Goal: Information Seeking & Learning: Learn about a topic

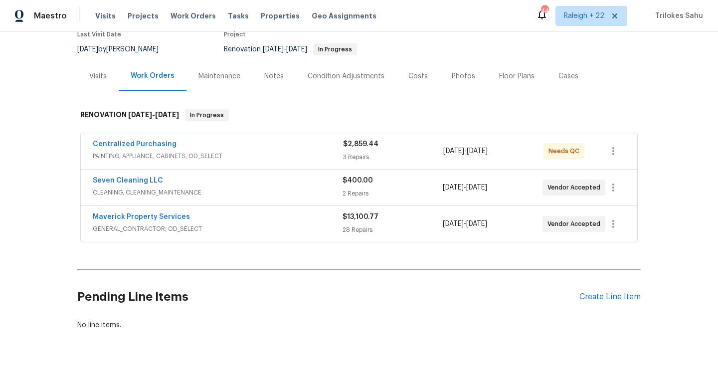
scroll to position [100, 0]
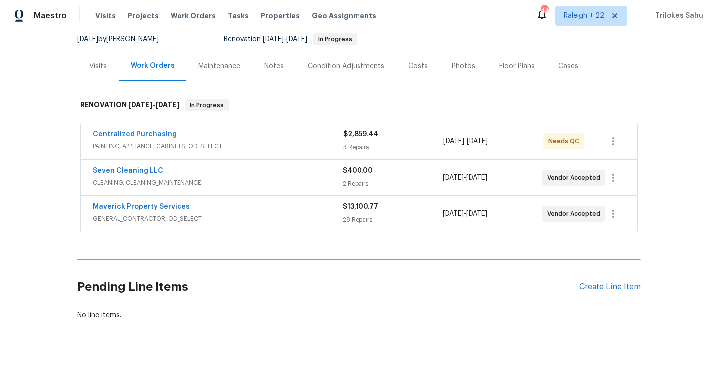
click at [128, 220] on span "GENERAL_CONTRACTOR, OD_SELECT" at bounding box center [218, 219] width 250 height 10
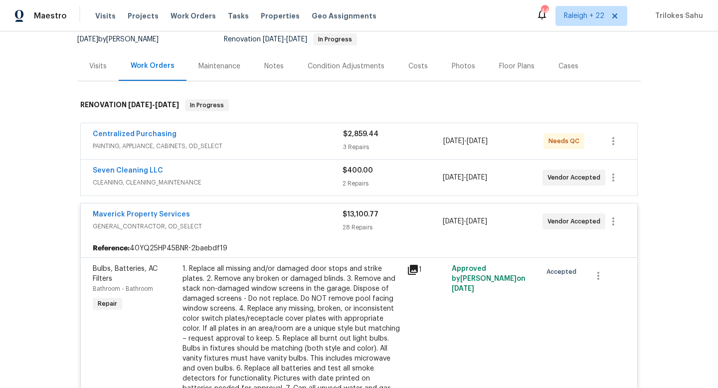
click at [113, 182] on span "CLEANING, CLEANING_MAINTENANCE" at bounding box center [218, 183] width 250 height 10
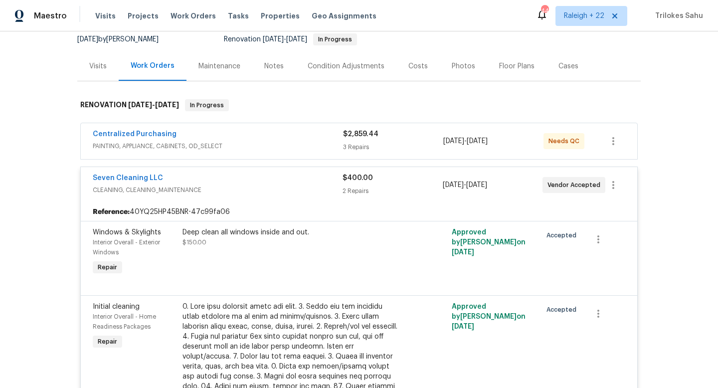
click at [117, 148] on span "PAINTING, APPLIANCE, CABINETS, OD_SELECT" at bounding box center [218, 146] width 250 height 10
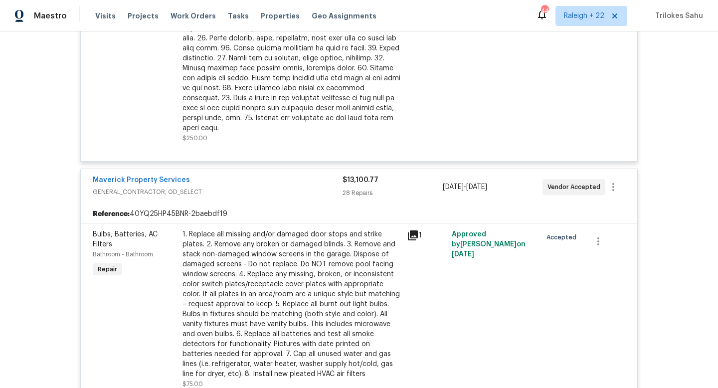
scroll to position [691, 0]
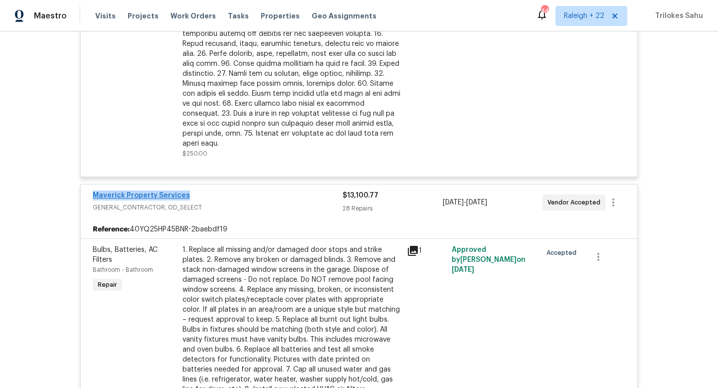
drag, startPoint x: 192, startPoint y: 184, endPoint x: 94, endPoint y: 185, distance: 97.7
click at [94, 190] on div "Maverick Property Services" at bounding box center [218, 196] width 250 height 12
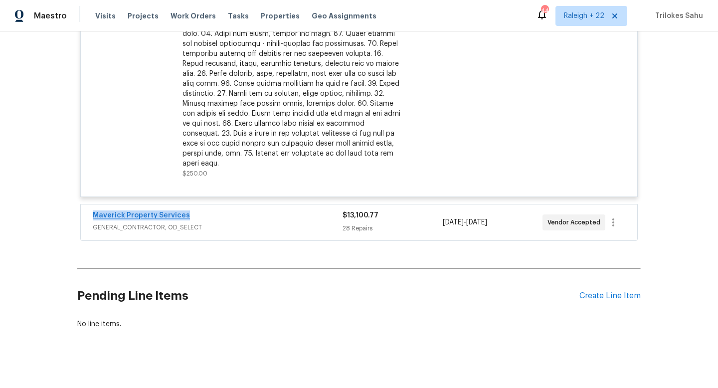
scroll to position [670, 0]
copy link "Maverick Property Services"
click at [168, 222] on span "GENERAL_CONTRACTOR, OD_SELECT" at bounding box center [218, 227] width 250 height 10
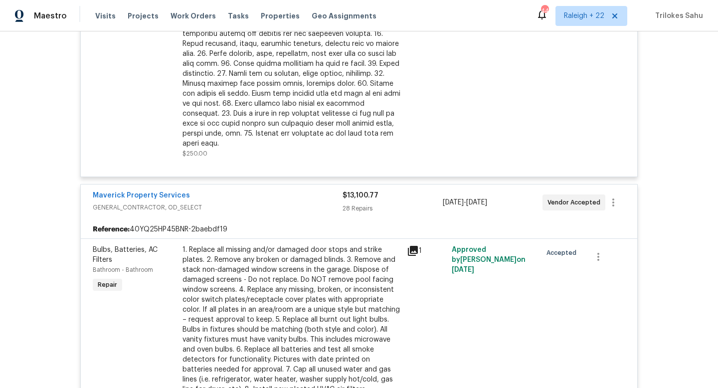
scroll to position [1792, 0]
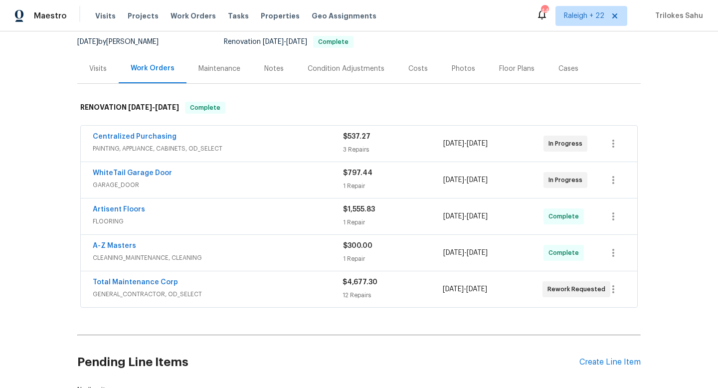
scroll to position [173, 0]
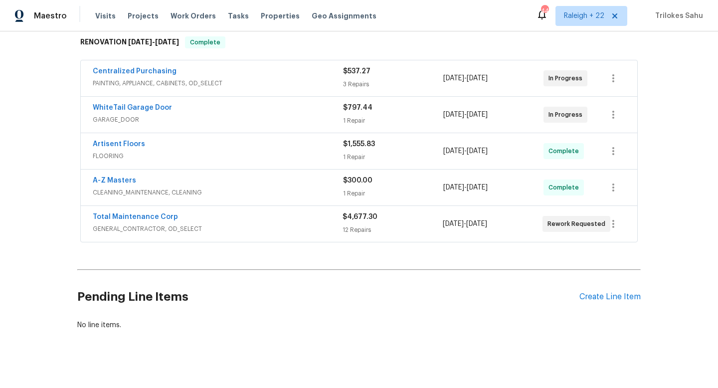
click at [125, 224] on span "GENERAL_CONTRACTOR, OD_SELECT" at bounding box center [218, 229] width 250 height 10
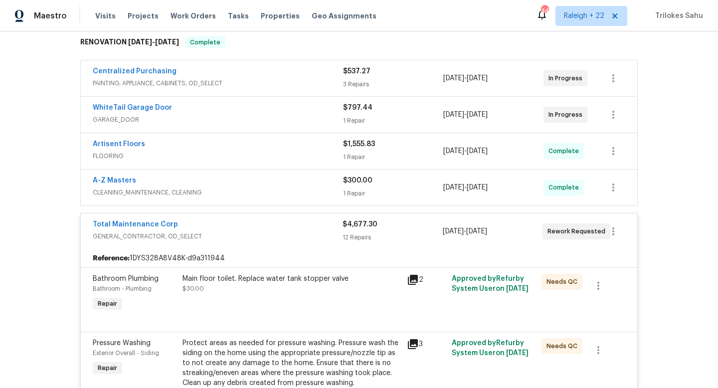
click at [118, 187] on span "CLEANING_MAINTENANCE, CLEANING" at bounding box center [218, 192] width 250 height 10
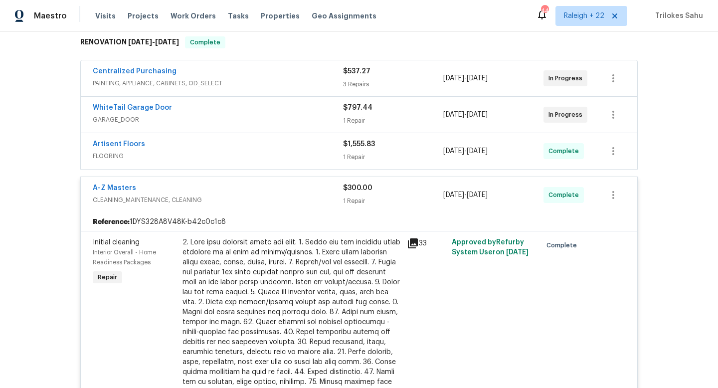
click at [109, 151] on span "FLOORING" at bounding box center [218, 156] width 250 height 10
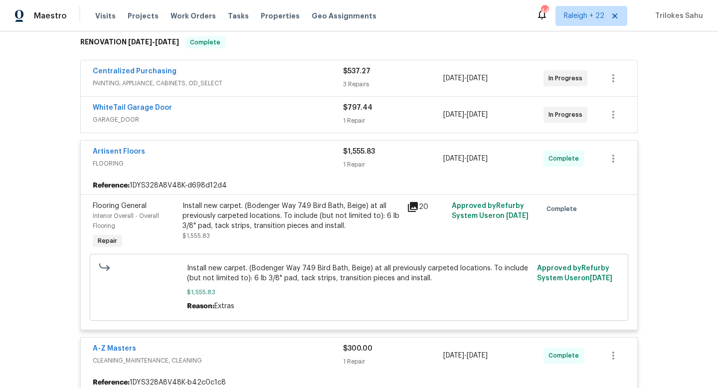
click at [116, 115] on span "GARAGE_DOOR" at bounding box center [218, 120] width 250 height 10
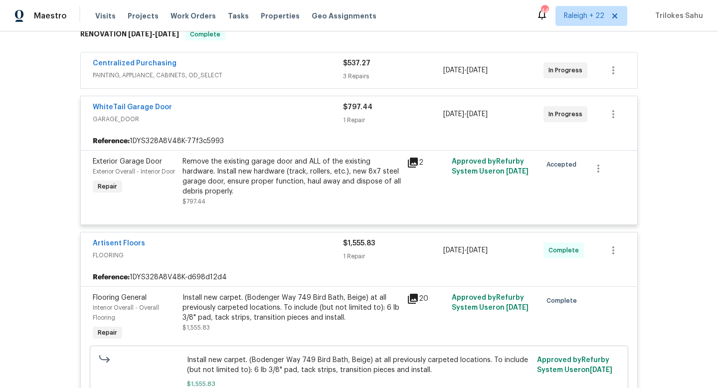
scroll to position [132, 0]
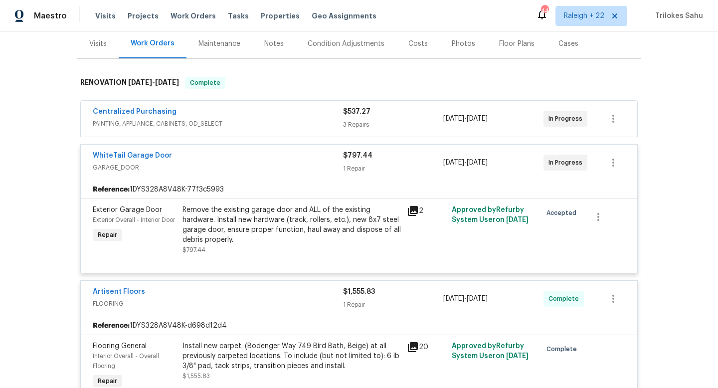
click at [157, 119] on span "PAINTING, APPLIANCE, CABINETS, OD_SELECT" at bounding box center [218, 124] width 250 height 10
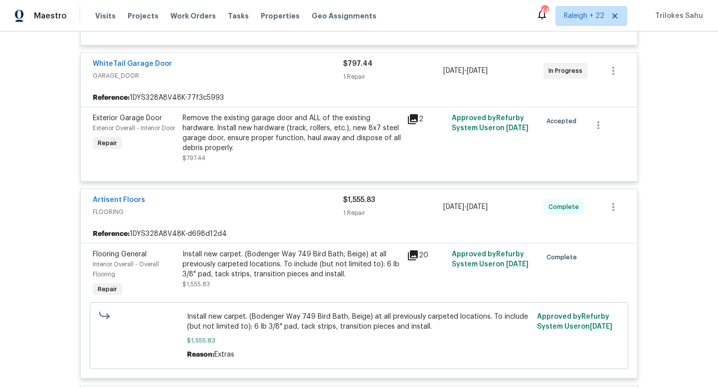
scroll to position [501, 0]
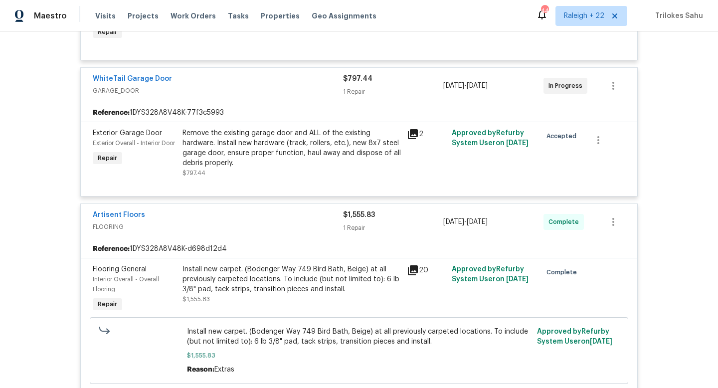
click at [218, 137] on div "Remove the existing garage door and ALL of the existing hardware. Install new h…" at bounding box center [292, 148] width 218 height 40
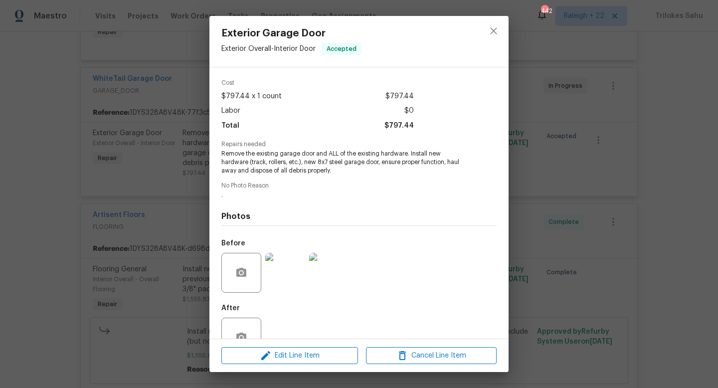
scroll to position [63, 0]
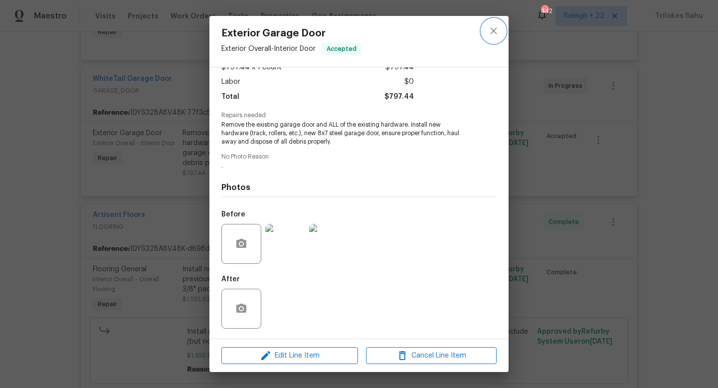
click at [491, 35] on icon "close" at bounding box center [494, 31] width 12 height 12
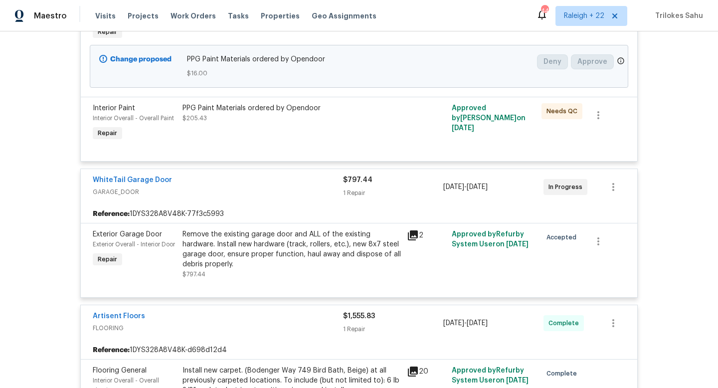
scroll to position [368, 0]
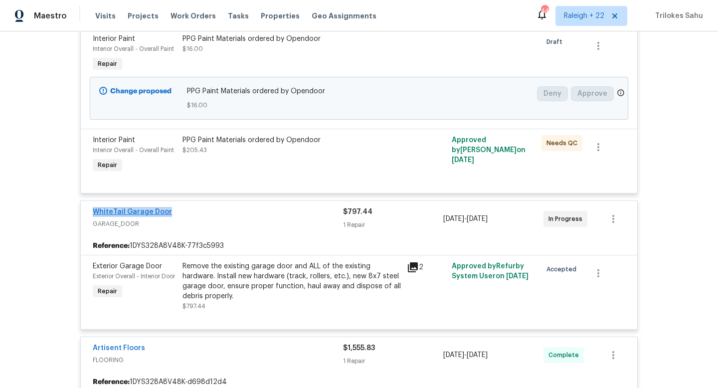
drag, startPoint x: 182, startPoint y: 201, endPoint x: 93, endPoint y: 200, distance: 88.3
click at [93, 207] on div "WhiteTail Garage Door" at bounding box center [218, 213] width 250 height 12
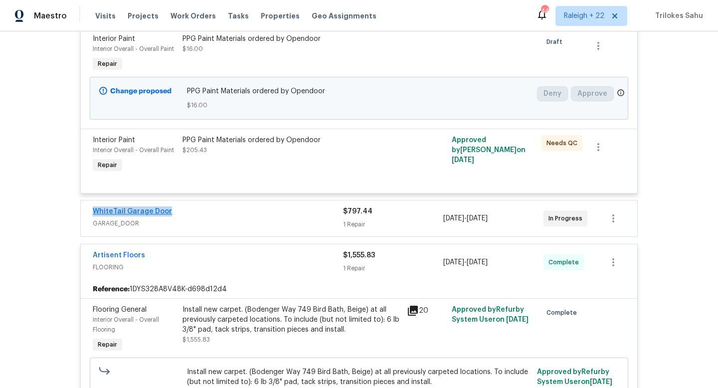
copy link "WhiteTail Garage Door"
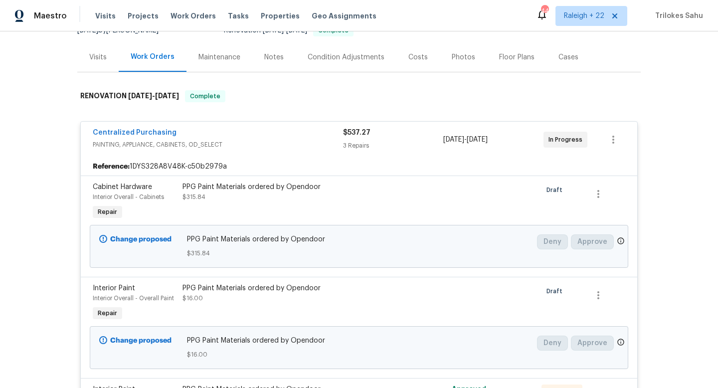
scroll to position [110, 0]
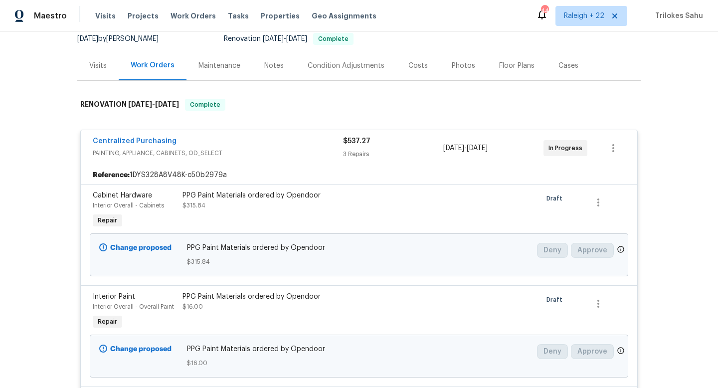
click at [281, 137] on div "Centralized Purchasing" at bounding box center [218, 142] width 250 height 12
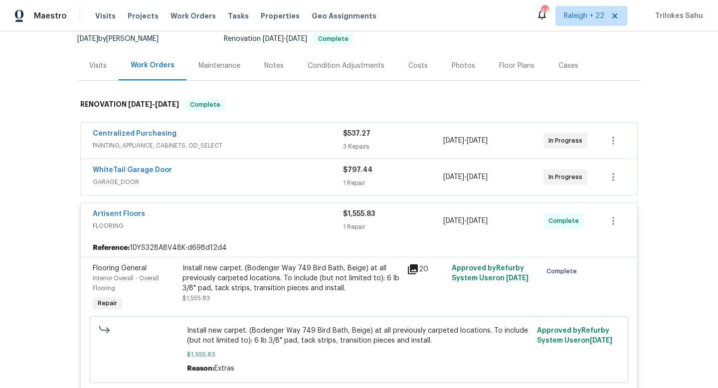
click at [238, 177] on span "GARAGE_DOOR" at bounding box center [218, 182] width 250 height 10
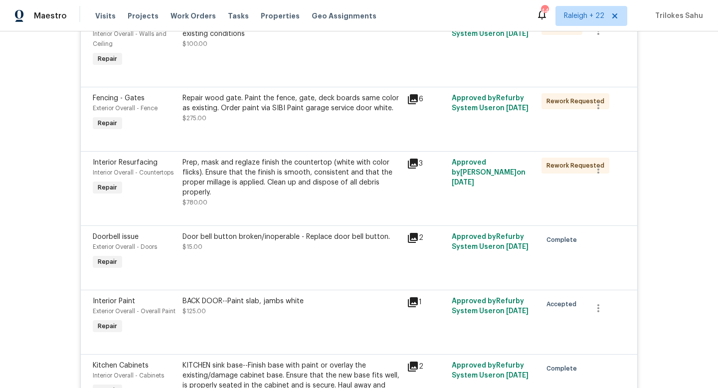
scroll to position [1431, 0]
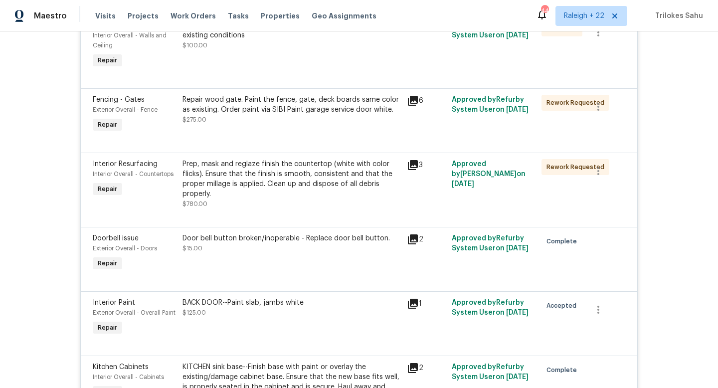
click at [210, 233] on div "Door bell button broken/inoperable - Replace door bell button. $15.00" at bounding box center [292, 243] width 218 height 20
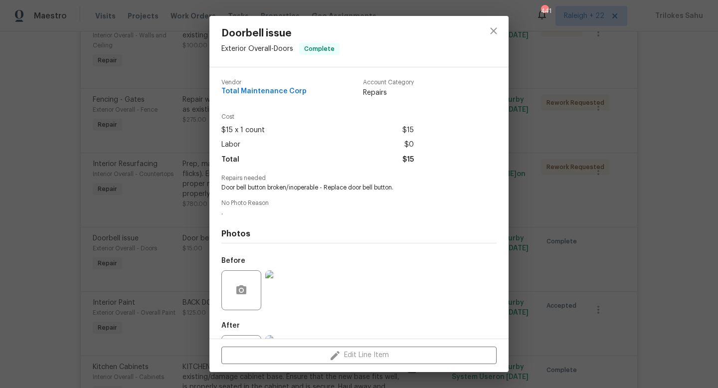
scroll to position [46, 0]
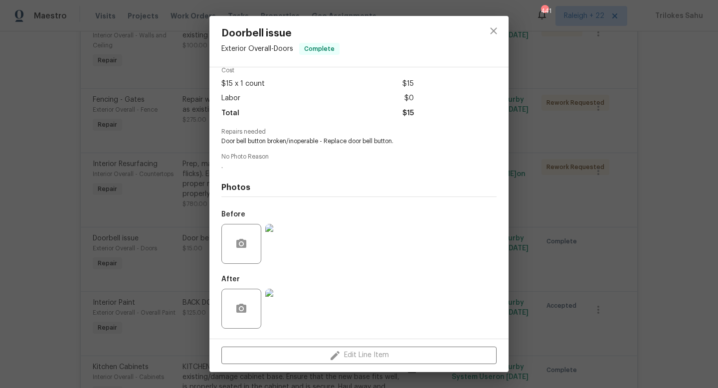
click at [284, 311] on img at bounding box center [285, 309] width 40 height 40
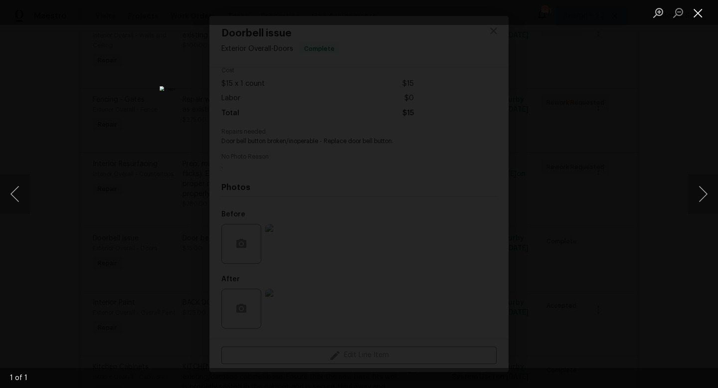
click at [697, 15] on button "Close lightbox" at bounding box center [698, 12] width 20 height 17
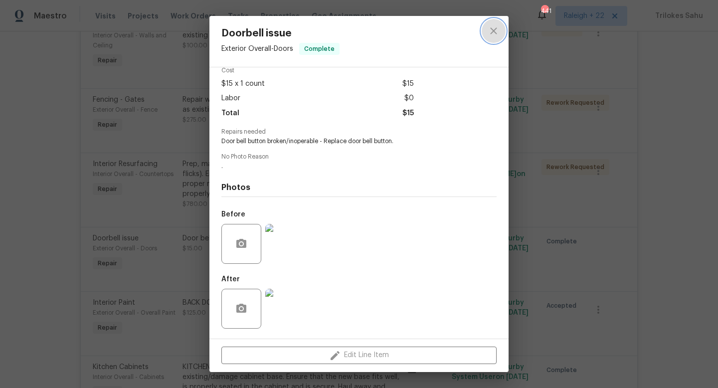
click at [498, 33] on icon "close" at bounding box center [494, 31] width 12 height 12
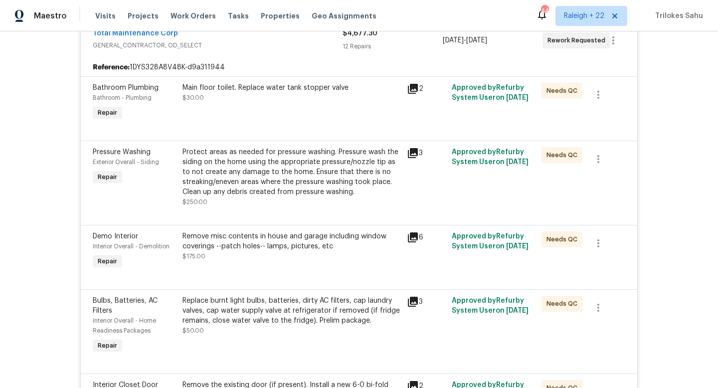
scroll to position [889, 0]
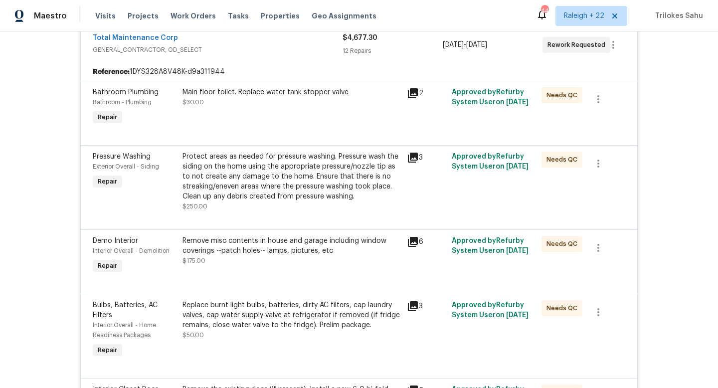
click at [278, 102] on div "Main floor toilet. Replace water tank stopper valve $30.00" at bounding box center [292, 107] width 224 height 46
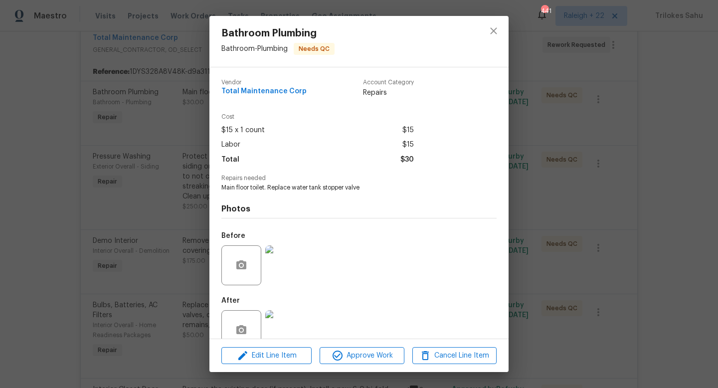
scroll to position [21, 0]
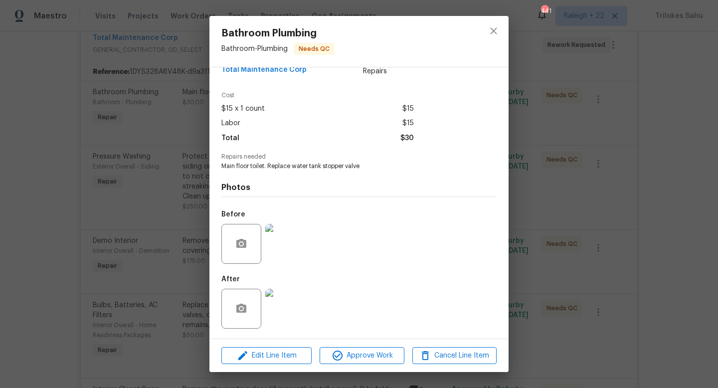
click at [285, 313] on img at bounding box center [285, 309] width 40 height 40
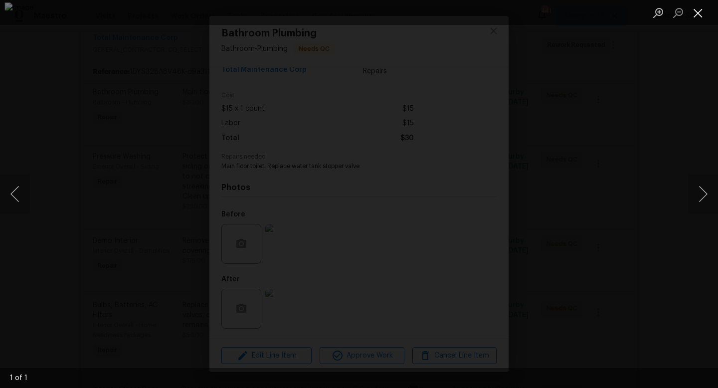
click at [698, 6] on button "Close lightbox" at bounding box center [698, 12] width 20 height 17
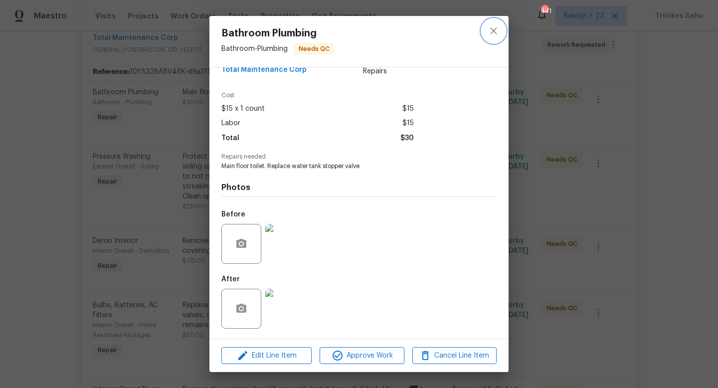
click at [501, 35] on button "close" at bounding box center [494, 31] width 24 height 24
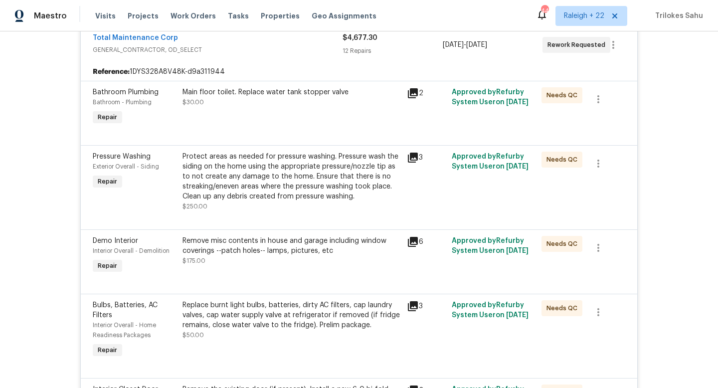
click at [305, 174] on div "Protect areas as needed for pressure washing. Pressure wash the siding on the h…" at bounding box center [292, 177] width 218 height 50
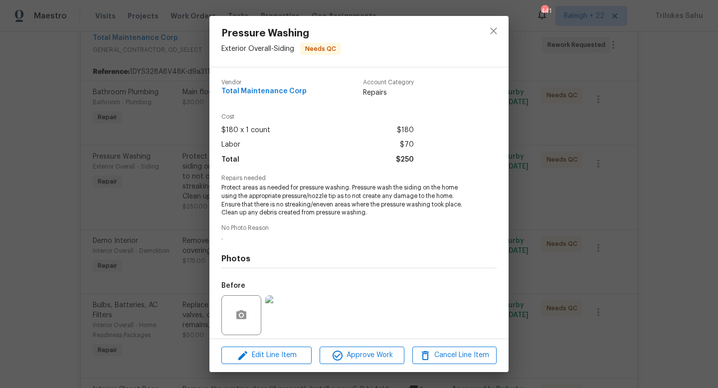
scroll to position [71, 0]
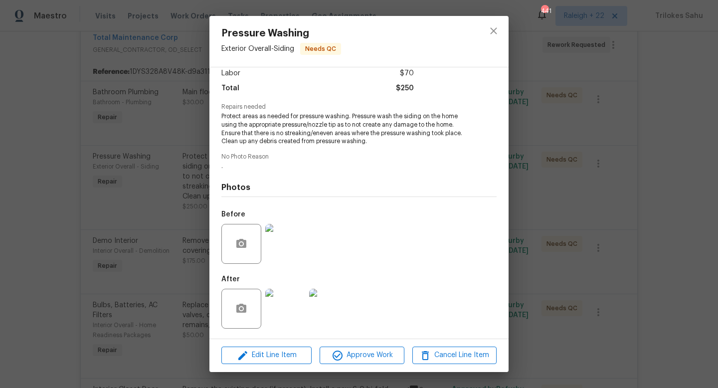
click at [279, 302] on img at bounding box center [285, 309] width 40 height 40
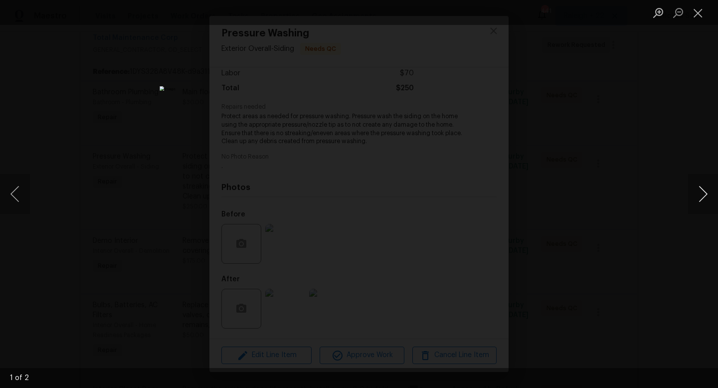
click at [709, 194] on button "Next image" at bounding box center [703, 194] width 30 height 40
click at [692, 7] on button "Close lightbox" at bounding box center [698, 12] width 20 height 17
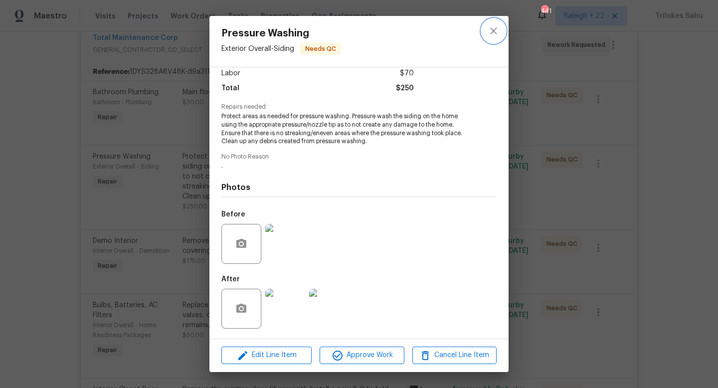
click at [494, 19] on button "close" at bounding box center [494, 31] width 24 height 24
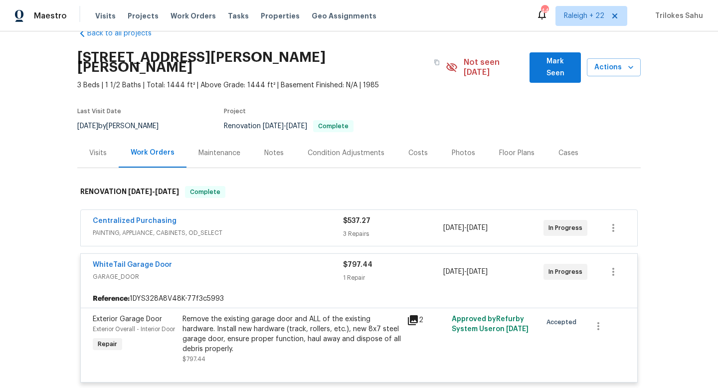
scroll to position [3, 0]
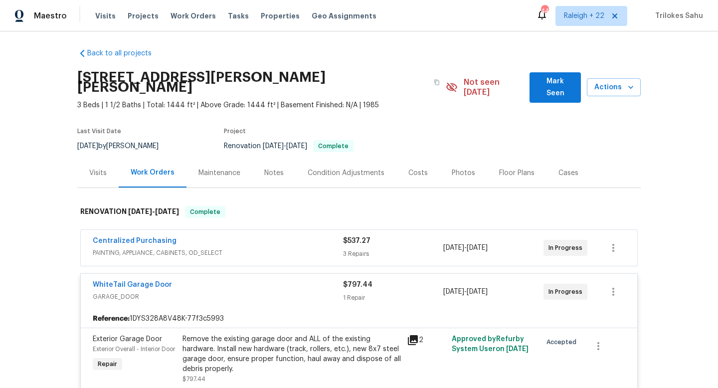
click at [285, 248] on span "PAINTING, APPLIANCE, CABINETS, OD_SELECT" at bounding box center [218, 253] width 250 height 10
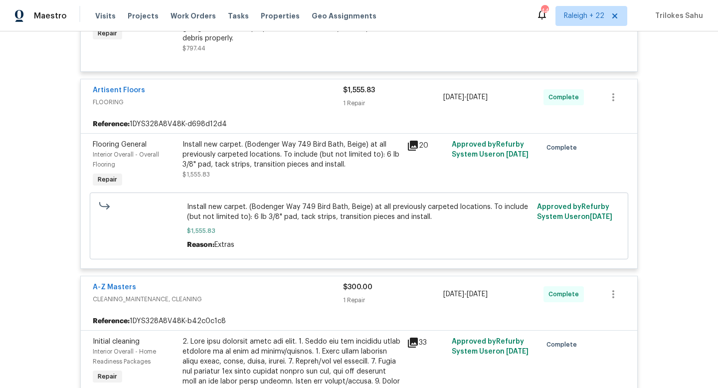
scroll to position [625, 0]
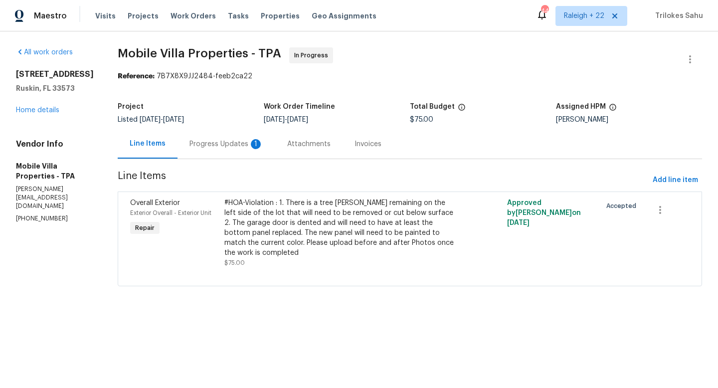
click at [186, 135] on div "Progress Updates 1" at bounding box center [227, 143] width 98 height 29
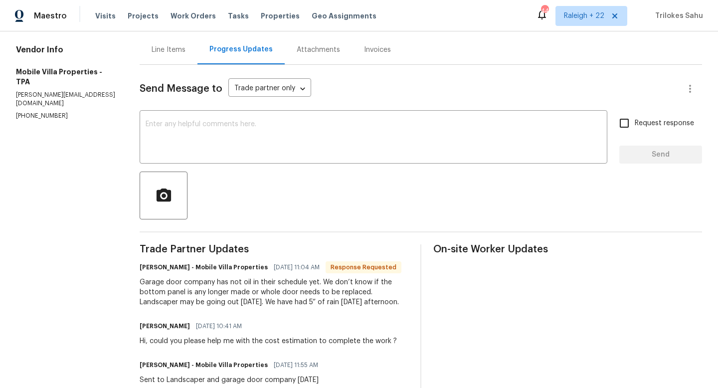
scroll to position [96, 0]
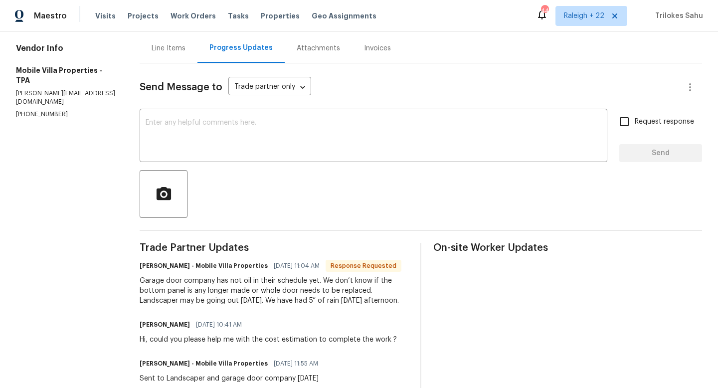
click at [176, 49] on div "Line Items" at bounding box center [169, 48] width 34 height 10
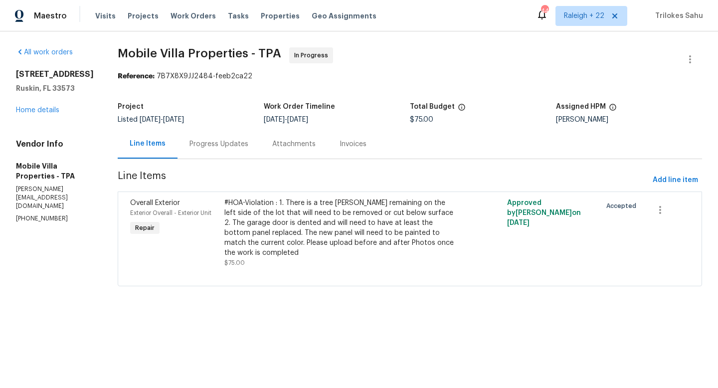
click at [211, 142] on div "Progress Updates" at bounding box center [218, 144] width 59 height 10
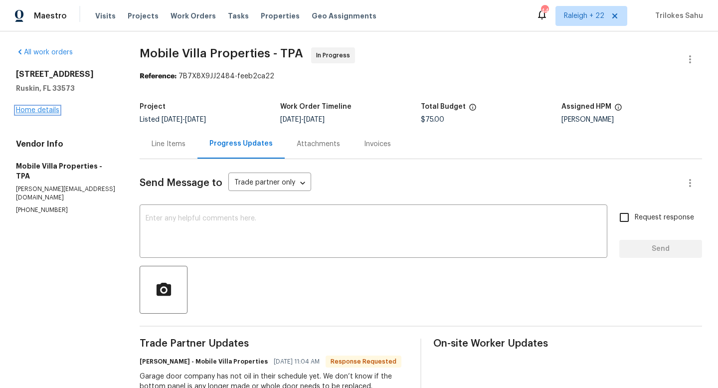
click at [46, 110] on link "Home details" at bounding box center [37, 110] width 43 height 7
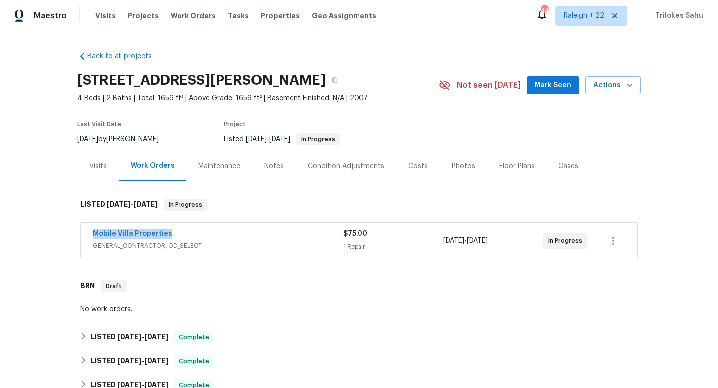
drag, startPoint x: 176, startPoint y: 233, endPoint x: 90, endPoint y: 231, distance: 85.8
click at [90, 231] on div "Mobile Villa Properties GENERAL_CONTRACTOR, OD_SELECT $75.00 1 Repair 8/20/2025…" at bounding box center [359, 241] width 556 height 36
copy link "Mobile Villa Properties"
click at [129, 245] on span "GENERAL_CONTRACTOR, OD_SELECT" at bounding box center [218, 246] width 250 height 10
